Goal: Transaction & Acquisition: Subscribe to service/newsletter

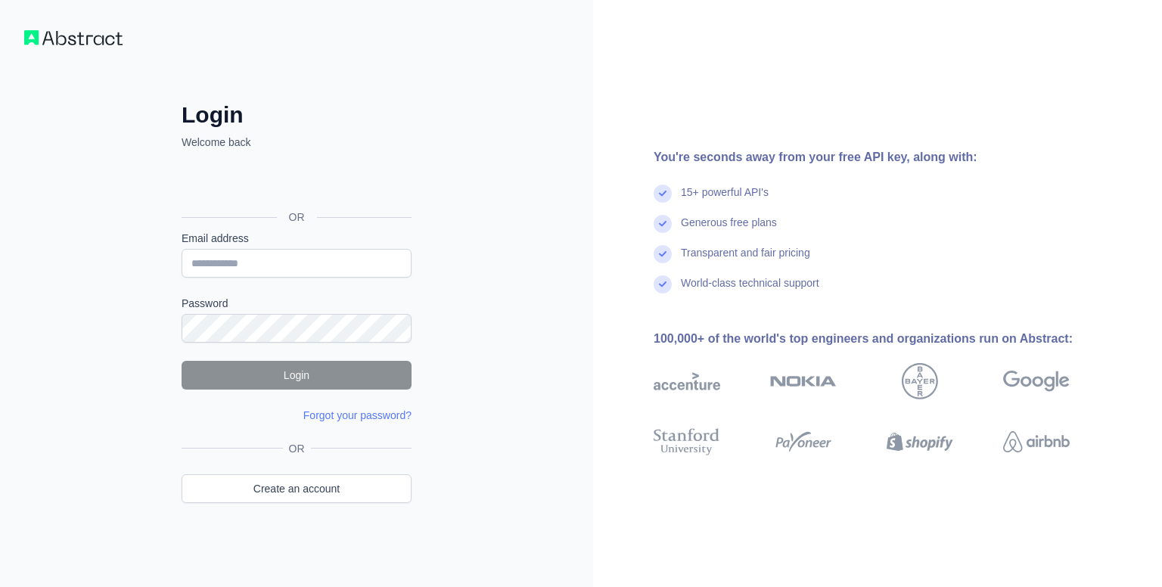
click at [487, 129] on div "Login Welcome back OR Email address Password Login Forgot your password? Please…" at bounding box center [296, 293] width 593 height 587
click at [526, 293] on div "Login Welcome back OR Email address Password Login Forgot your password? We've …" at bounding box center [296, 293] width 593 height 587
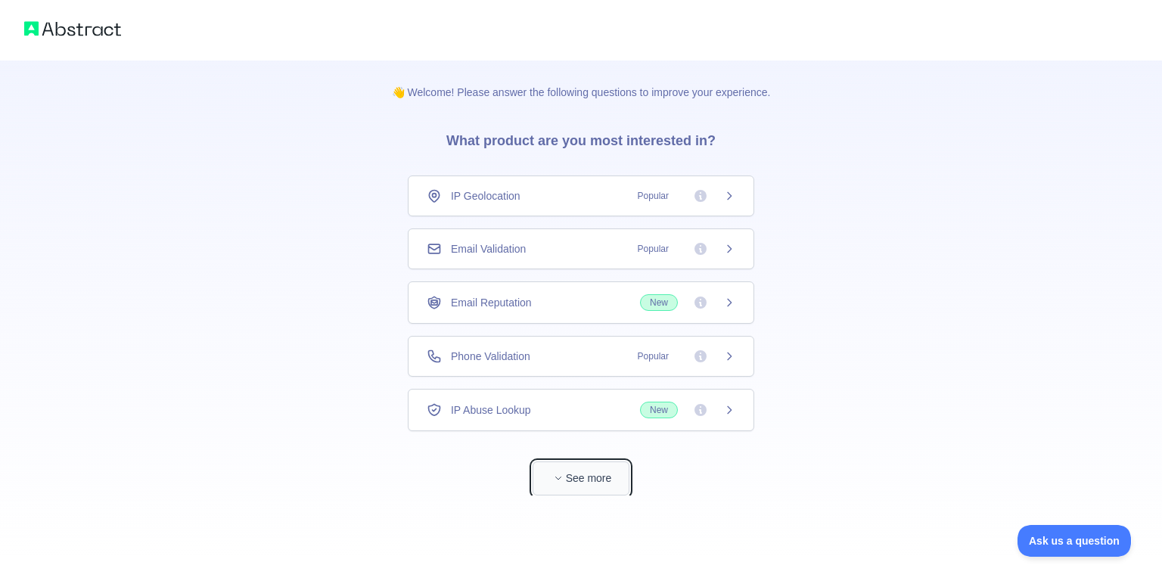
click at [605, 470] on button "See more" at bounding box center [581, 479] width 97 height 34
click at [717, 252] on icon at bounding box center [723, 249] width 12 height 12
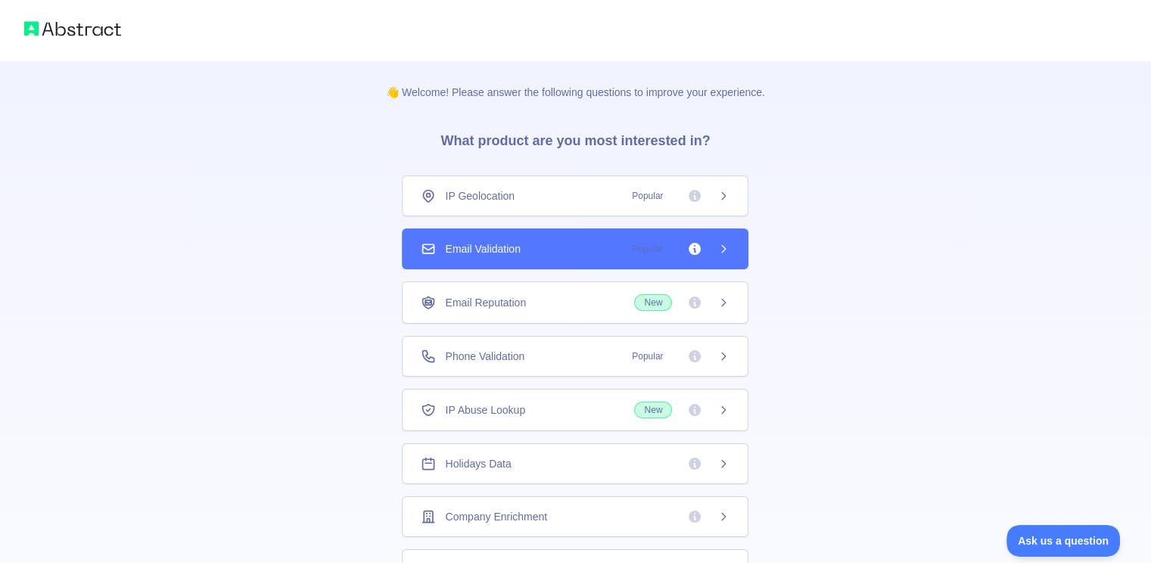
click at [717, 252] on icon at bounding box center [723, 249] width 12 height 12
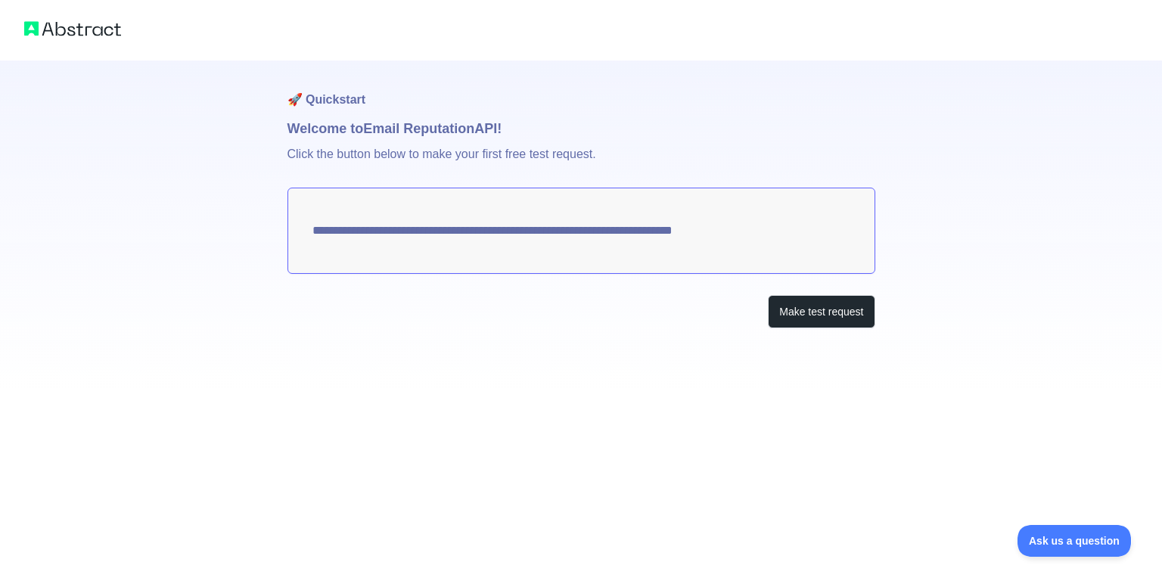
drag, startPoint x: 772, startPoint y: 235, endPoint x: 602, endPoint y: 238, distance: 169.5
click at [645, 234] on textarea "**********" at bounding box center [582, 231] width 588 height 86
click at [330, 235] on textarea "**********" at bounding box center [582, 231] width 588 height 86
click at [812, 313] on button "Make test request" at bounding box center [821, 312] width 107 height 34
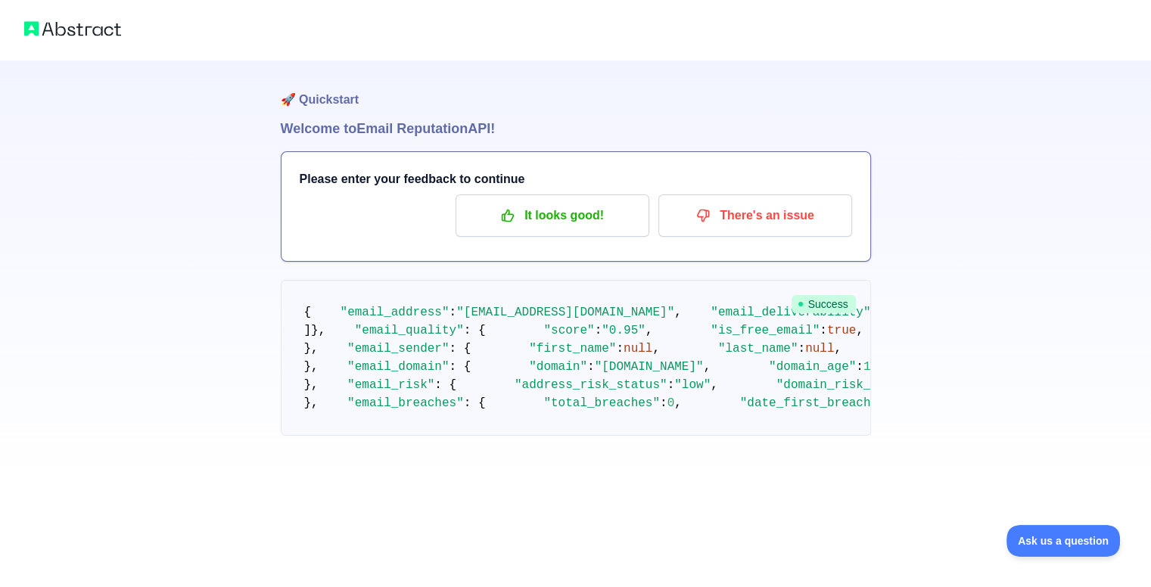
click at [811, 304] on span "Success" at bounding box center [824, 304] width 64 height 18
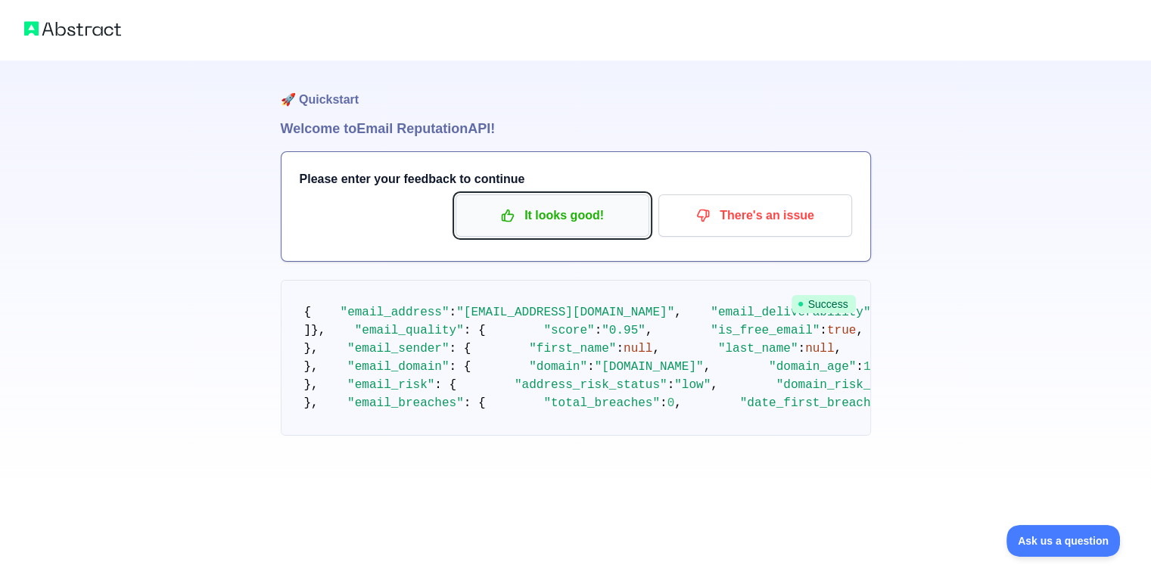
click at [588, 222] on p "It looks good!" at bounding box center [552, 216] width 171 height 26
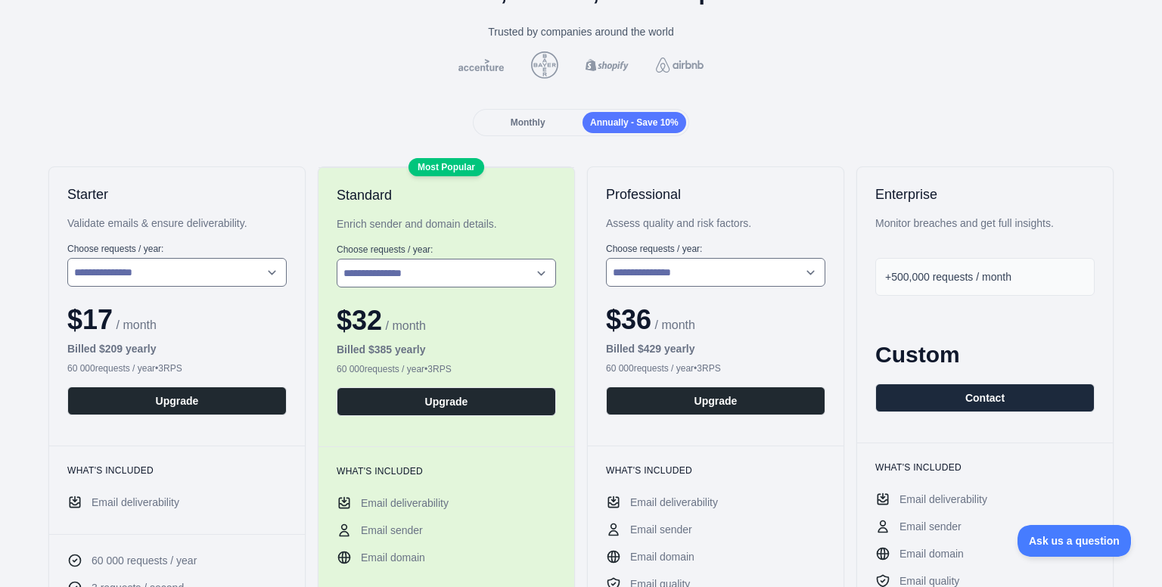
scroll to position [82, 0]
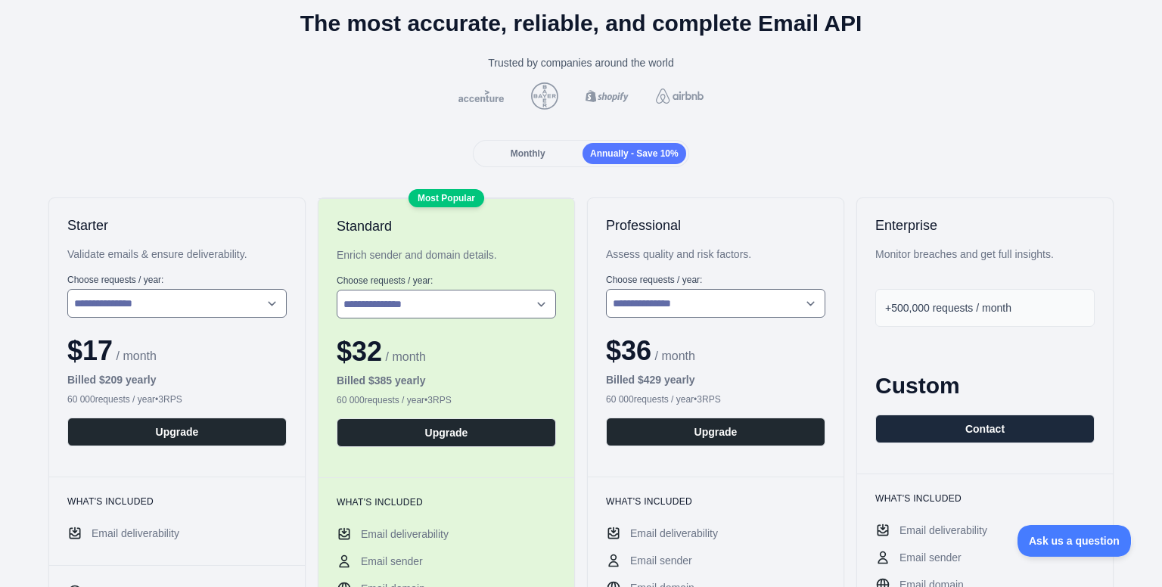
click at [518, 149] on span "Monthly" at bounding box center [528, 153] width 35 height 11
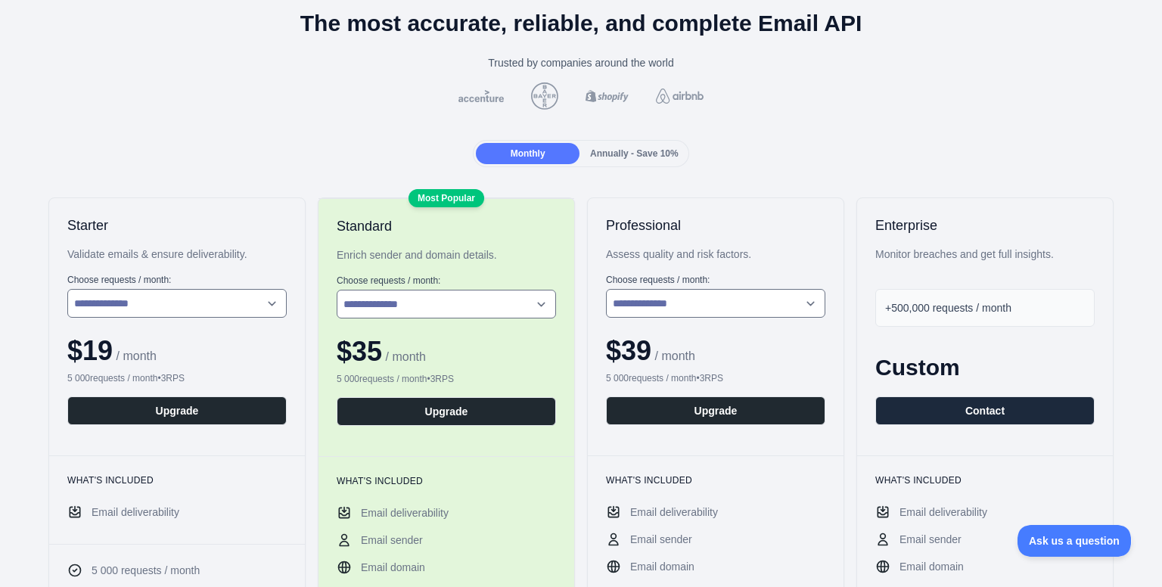
click at [607, 160] on div "Annually - Save 10%" at bounding box center [635, 153] width 104 height 21
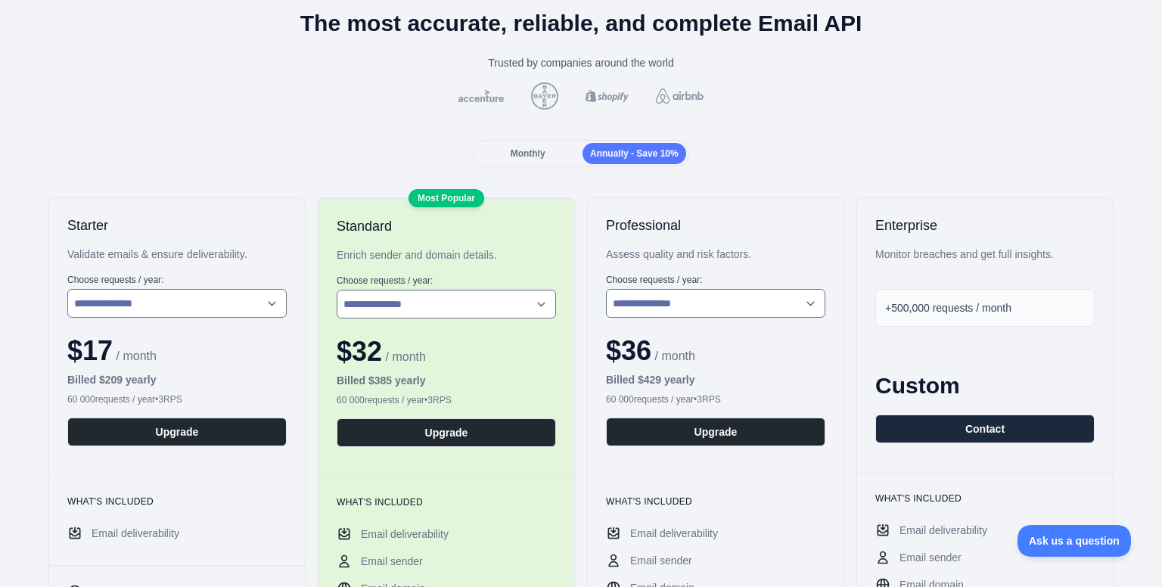
click at [563, 162] on div "Monthly" at bounding box center [528, 153] width 104 height 21
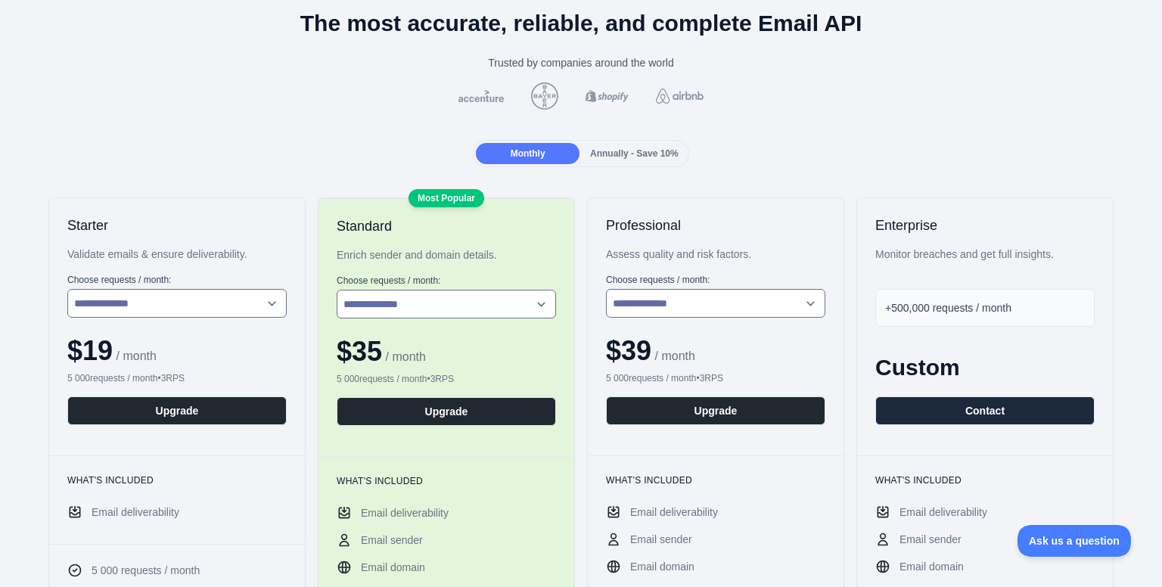
click at [615, 164] on div "Monthly Annually - Save 10%" at bounding box center [581, 153] width 216 height 27
click at [630, 148] on span "Annually - Save 10%" at bounding box center [634, 153] width 89 height 11
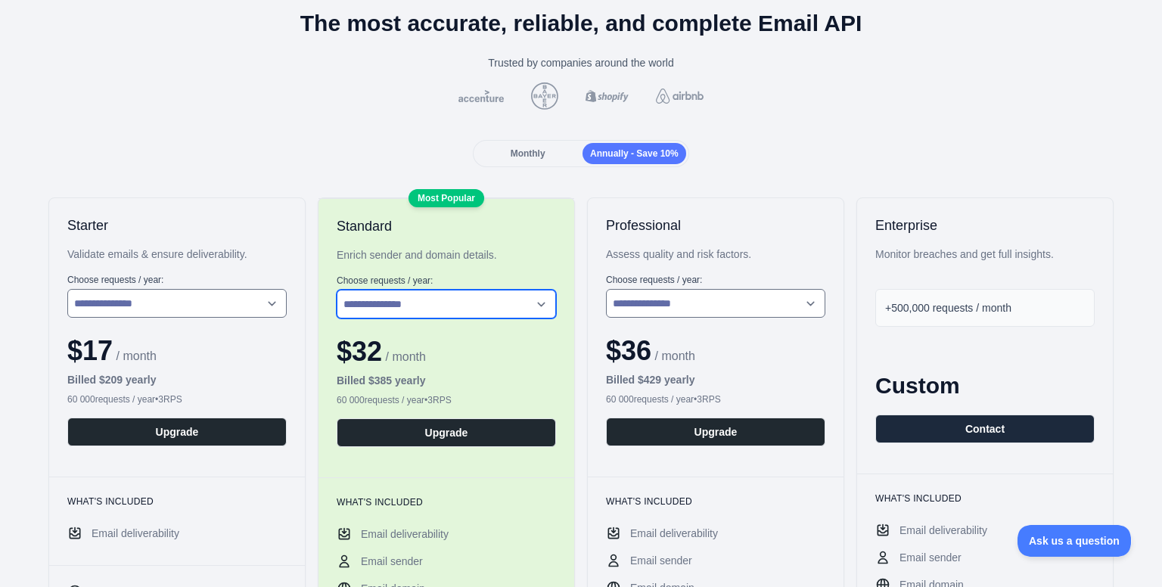
click at [378, 291] on select "**********" at bounding box center [446, 304] width 219 height 29
select select "*"
click at [337, 290] on select "**********" at bounding box center [446, 304] width 219 height 29
click at [458, 297] on select "**********" at bounding box center [446, 304] width 219 height 29
click at [1072, 152] on div "Monthly Annually - Save 10%" at bounding box center [581, 153] width 1138 height 27
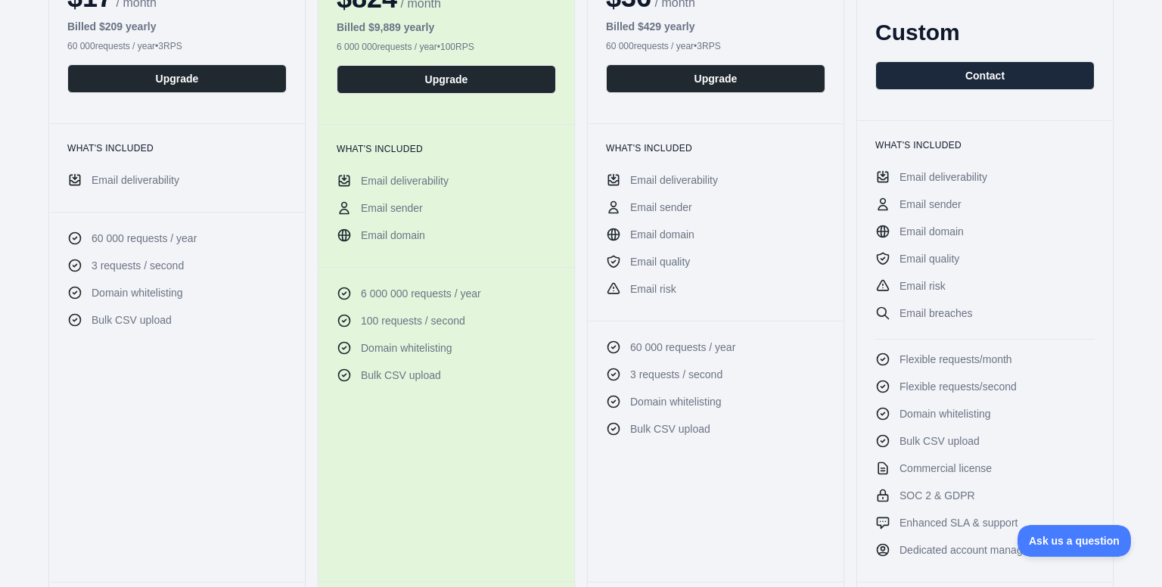
scroll to position [260, 0]
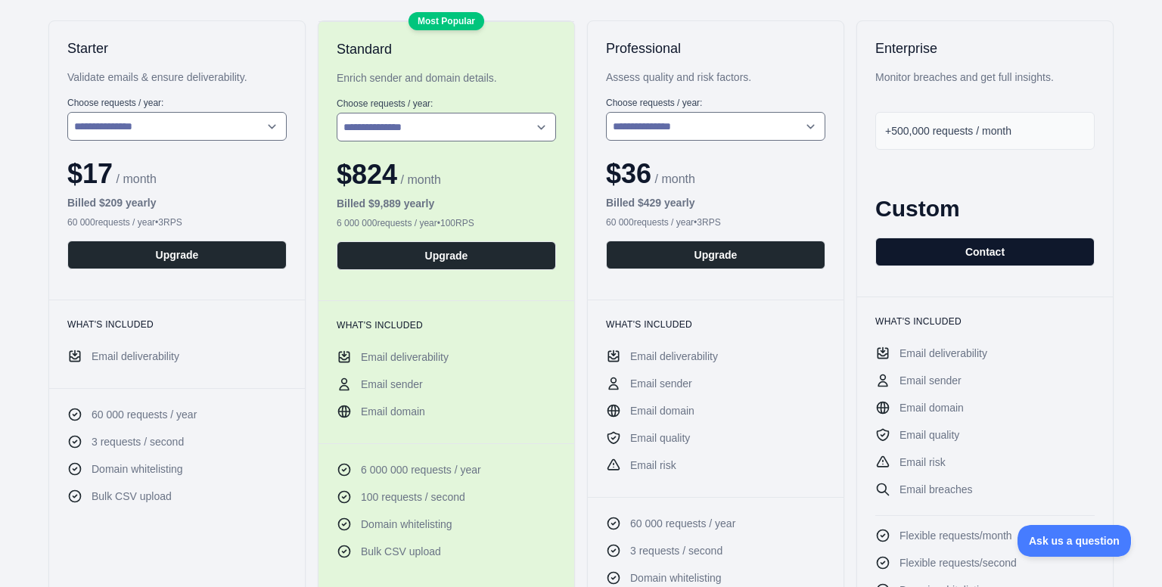
click at [915, 247] on button "Contact" at bounding box center [985, 252] width 219 height 29
click at [732, 104] on label "Choose requests / year :" at bounding box center [715, 103] width 219 height 12
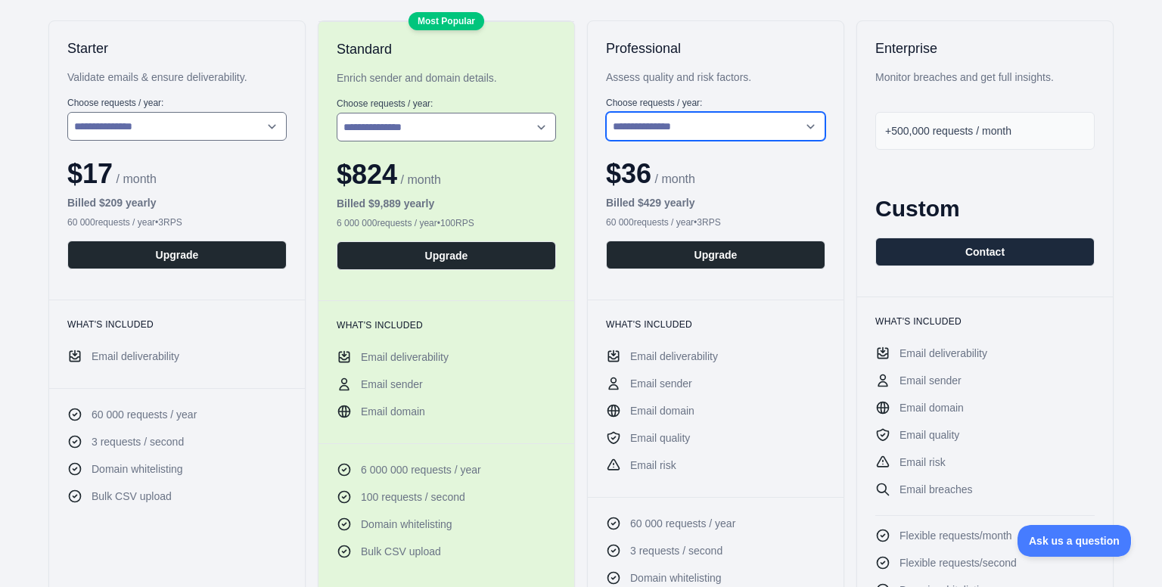
drag, startPoint x: 735, startPoint y: 126, endPoint x: 739, endPoint y: 138, distance: 12.0
click at [735, 126] on select "**********" at bounding box center [715, 126] width 219 height 29
select select "*"
click at [606, 112] on select "**********" at bounding box center [715, 126] width 219 height 29
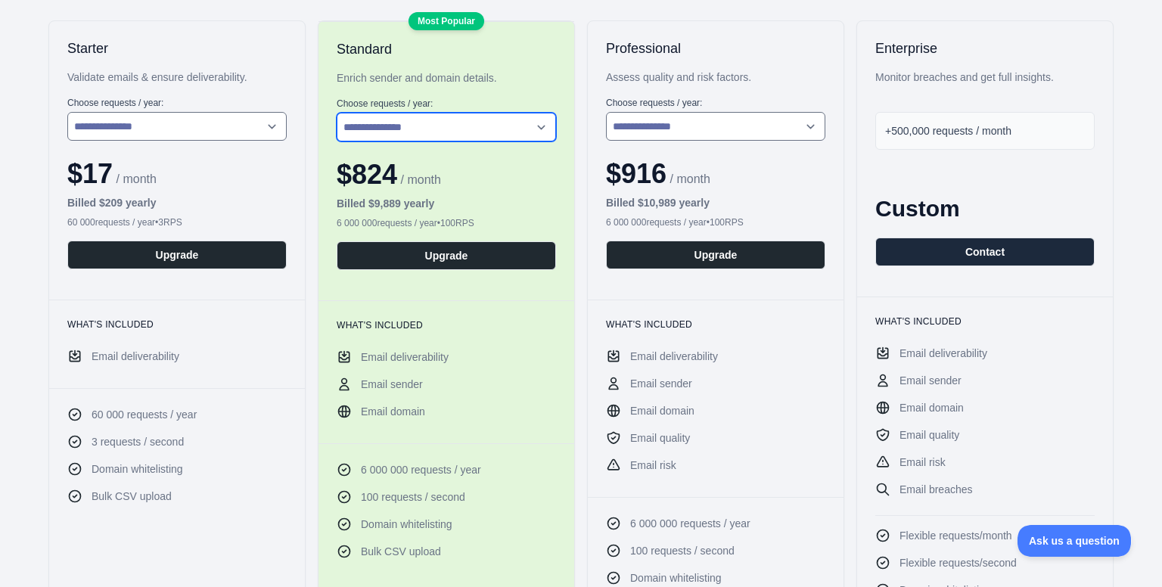
click at [521, 128] on select "**********" at bounding box center [446, 127] width 219 height 29
click at [337, 113] on select "**********" at bounding box center [446, 127] width 219 height 29
click at [732, 185] on div "$ 916 / month" at bounding box center [715, 174] width 219 height 30
drag, startPoint x: 632, startPoint y: 467, endPoint x: 644, endPoint y: 467, distance: 12.1
click at [644, 467] on span "Email risk" at bounding box center [653, 465] width 46 height 15
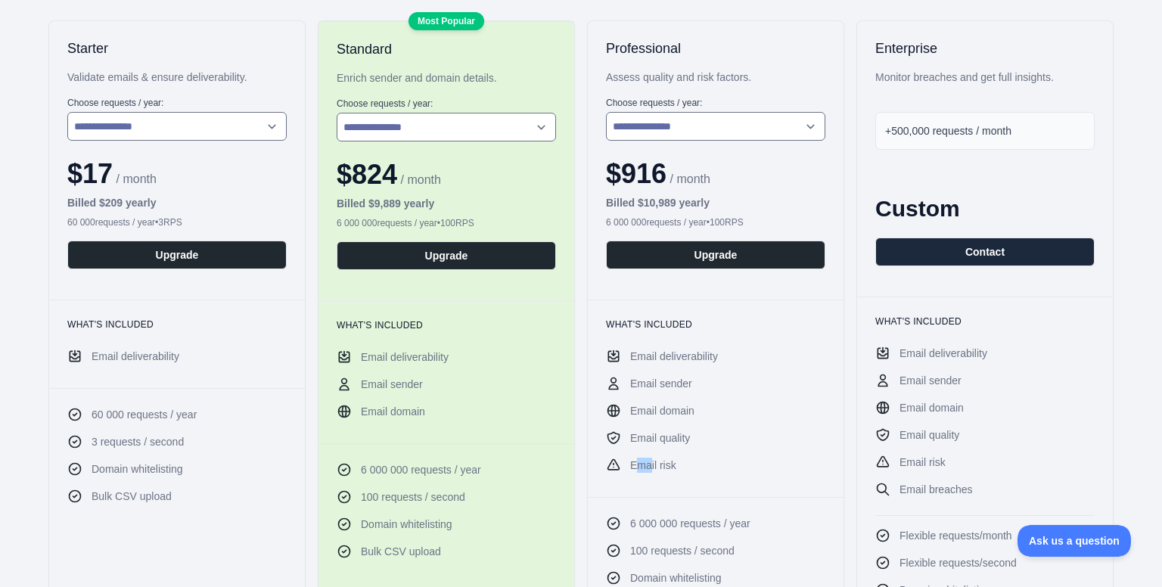
scroll to position [436, 0]
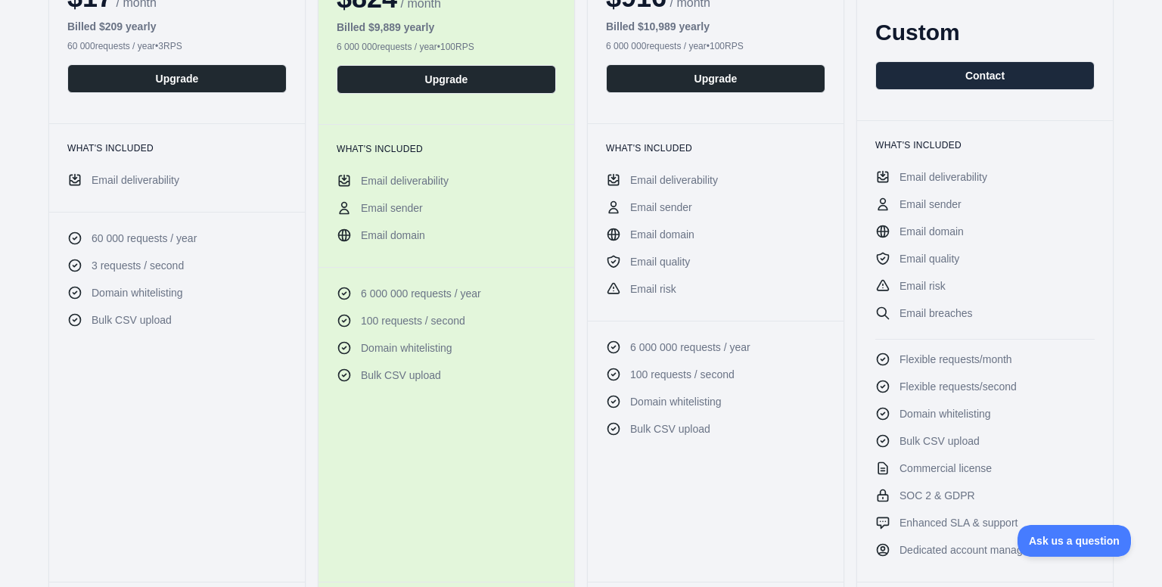
drag, startPoint x: 352, startPoint y: 208, endPoint x: 416, endPoint y: 216, distance: 64.9
click at [393, 212] on li "Email sender" at bounding box center [446, 208] width 219 height 15
click at [450, 225] on ul "Email deliverability Email sender Email domain" at bounding box center [446, 208] width 219 height 70
drag, startPoint x: 406, startPoint y: 235, endPoint x: 423, endPoint y: 241, distance: 18.2
click at [378, 233] on span "Email domain" at bounding box center [393, 235] width 64 height 15
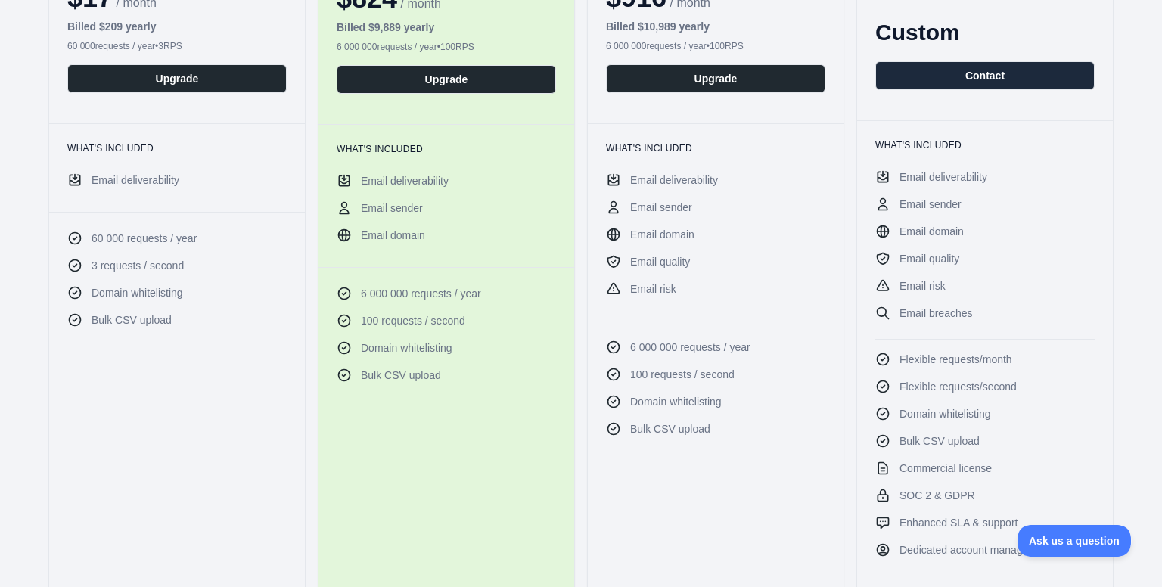
click at [561, 271] on div "6 000 000 requests / year 100 requests / second Domain whitelisting Bulk CSV up…" at bounding box center [447, 337] width 256 height 140
drag, startPoint x: 666, startPoint y: 285, endPoint x: 621, endPoint y: 279, distance: 45.0
click at [621, 281] on li "Email risk" at bounding box center [715, 288] width 219 height 15
click at [630, 281] on span "Email risk" at bounding box center [653, 288] width 46 height 15
drag, startPoint x: 742, startPoint y: 376, endPoint x: 659, endPoint y: 369, distance: 83.5
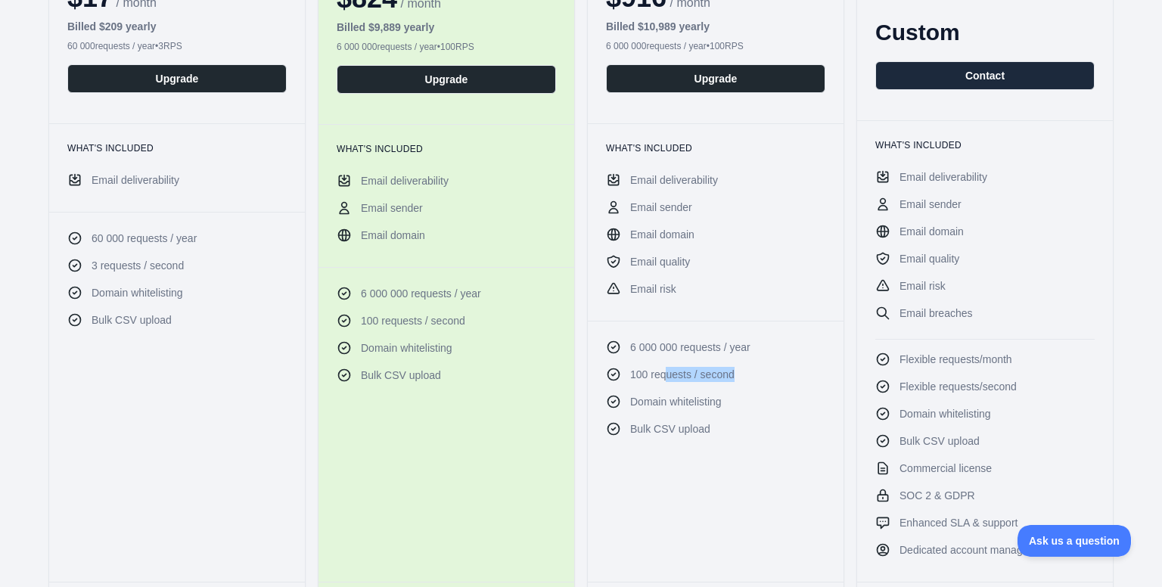
click at [659, 369] on li "100 requests / second" at bounding box center [715, 374] width 219 height 15
click at [633, 367] on span "100 requests / second" at bounding box center [682, 374] width 104 height 15
drag, startPoint x: 632, startPoint y: 367, endPoint x: 760, endPoint y: 382, distance: 128.8
click at [744, 382] on ul "6 000 000 requests / year 100 requests / second Domain whitelisting Bulk CSV up…" at bounding box center [715, 388] width 219 height 97
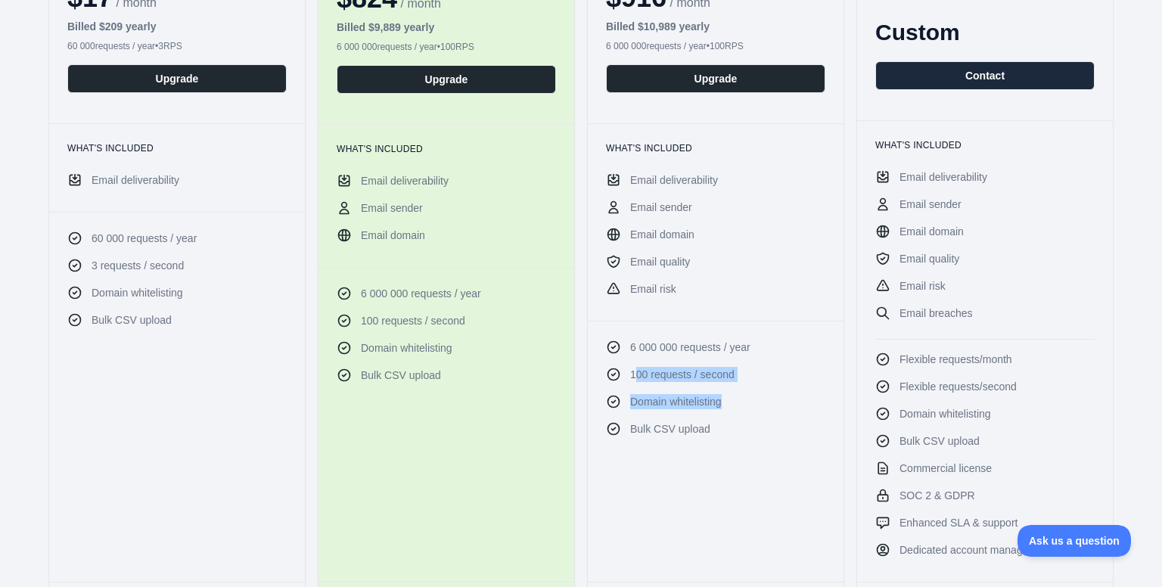
click at [760, 382] on ul "6 000 000 requests / year 100 requests / second Domain whitelisting Bulk CSV up…" at bounding box center [715, 388] width 219 height 97
drag, startPoint x: 751, startPoint y: 397, endPoint x: 664, endPoint y: 397, distance: 87.0
click at [669, 397] on li "Domain whitelisting" at bounding box center [715, 401] width 219 height 15
click at [664, 397] on span "Domain whitelisting" at bounding box center [676, 401] width 92 height 15
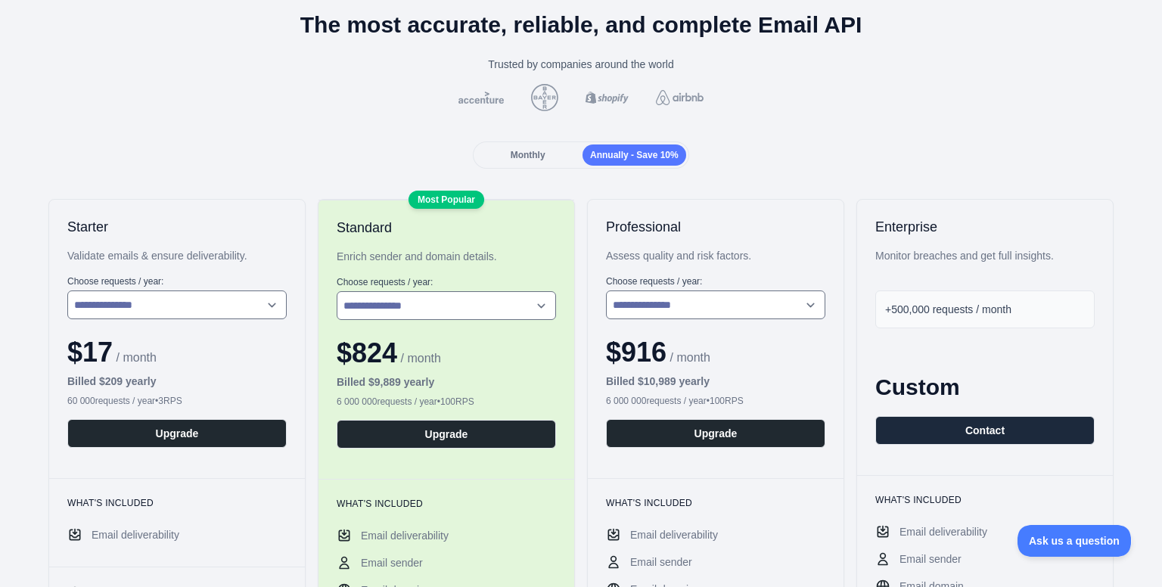
scroll to position [0, 0]
